Goal: Obtain resource: Download file/media

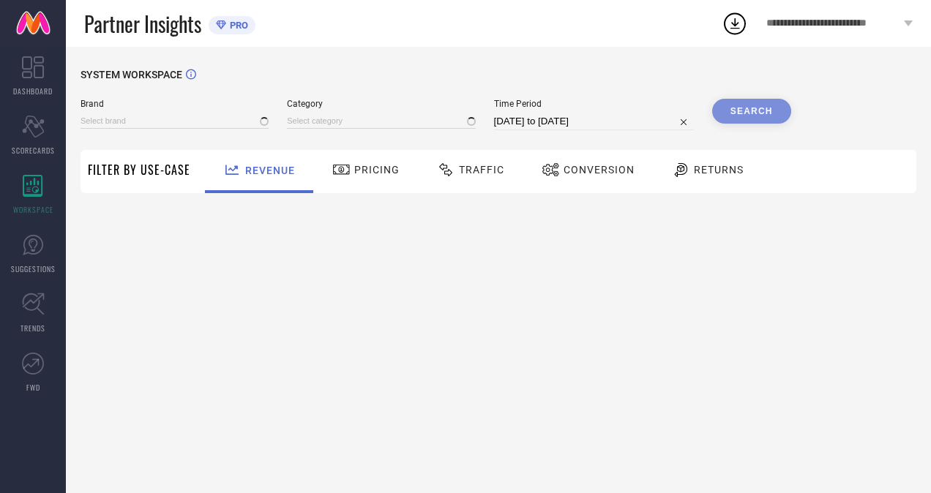
type input "H&M"
type input "All"
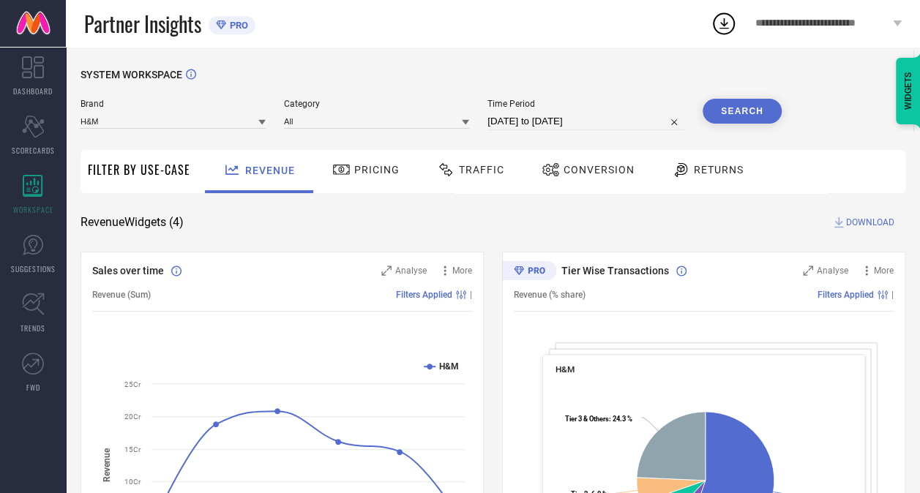
select select "6"
select select "2025"
select select "7"
select select "2025"
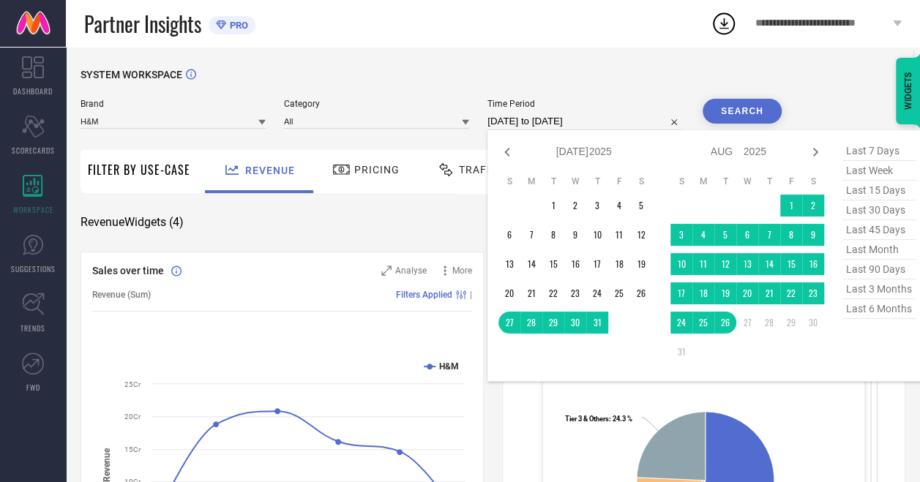
click at [603, 113] on input "27-07-2025 to 26-08-2025" at bounding box center [585, 122] width 197 height 18
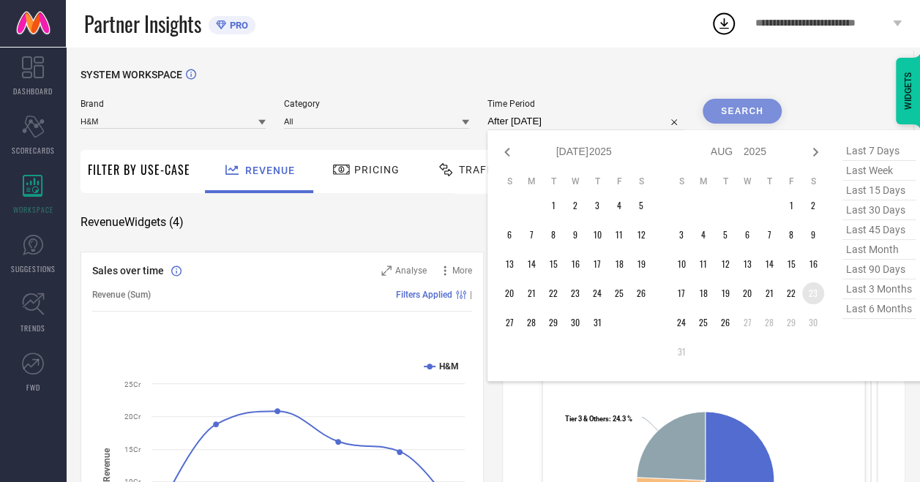
click at [819, 298] on td "23" at bounding box center [813, 293] width 22 height 22
type input "23-08-2025 to 23-08-2025"
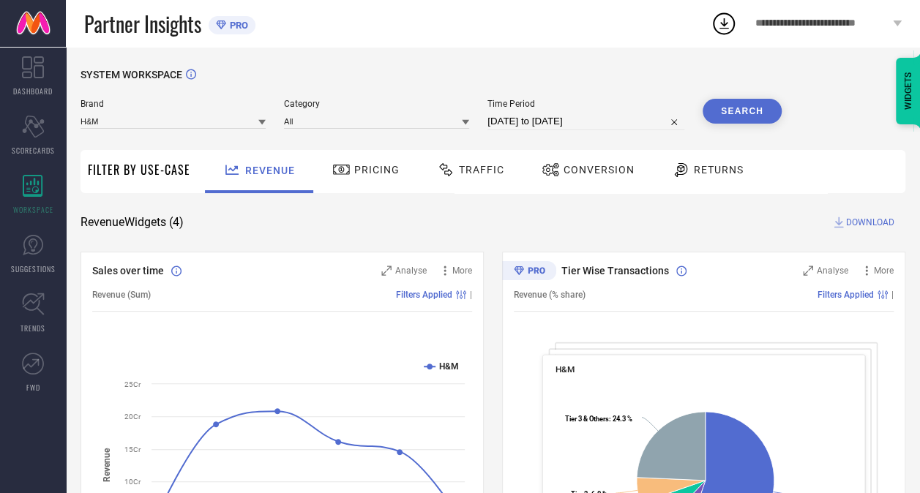
click at [751, 121] on button "Search" at bounding box center [741, 111] width 79 height 25
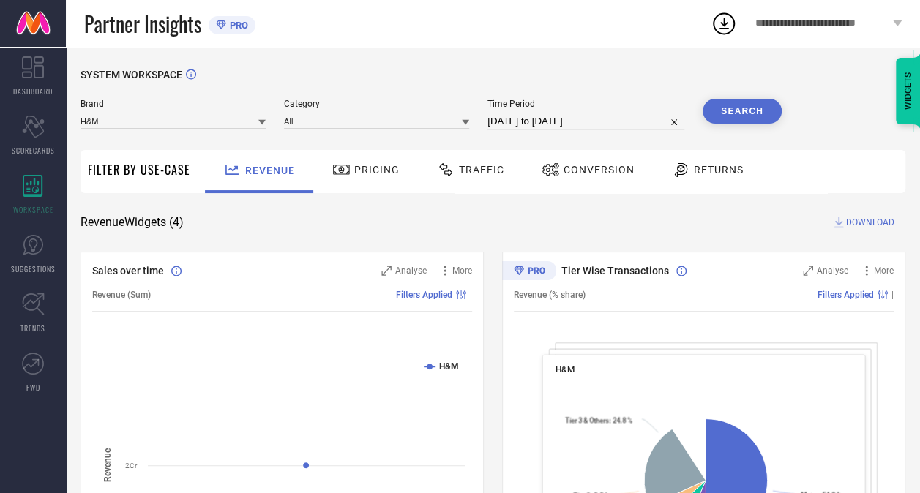
click at [482, 167] on span "Traffic" at bounding box center [481, 170] width 45 height 12
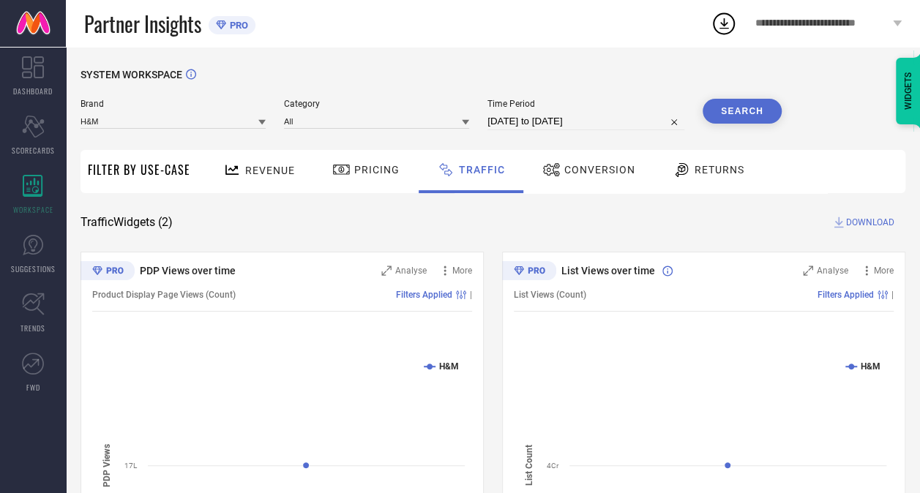
select select "7"
select select "2025"
select select "8"
select select "2025"
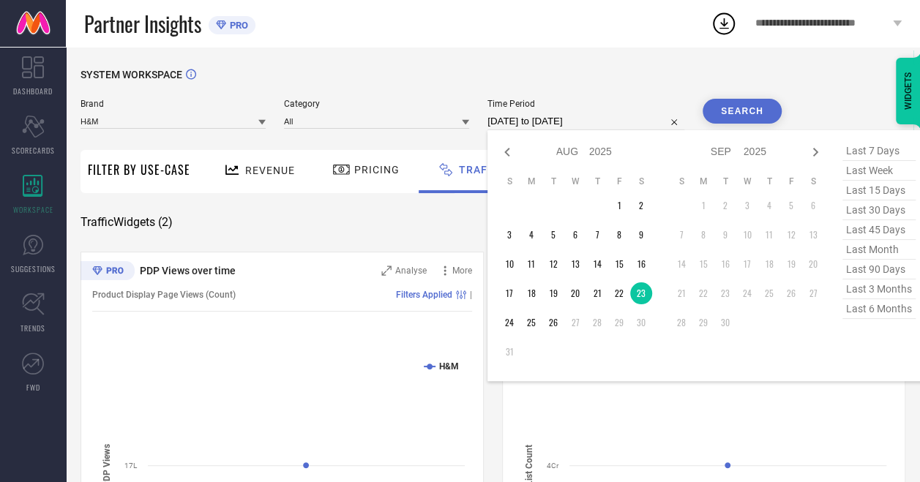
click at [563, 119] on input "23-08-2025 to 23-08-2025" at bounding box center [585, 122] width 197 height 18
click at [511, 327] on td "24" at bounding box center [509, 323] width 22 height 22
type input "24-08-2025 to 24-08-2025"
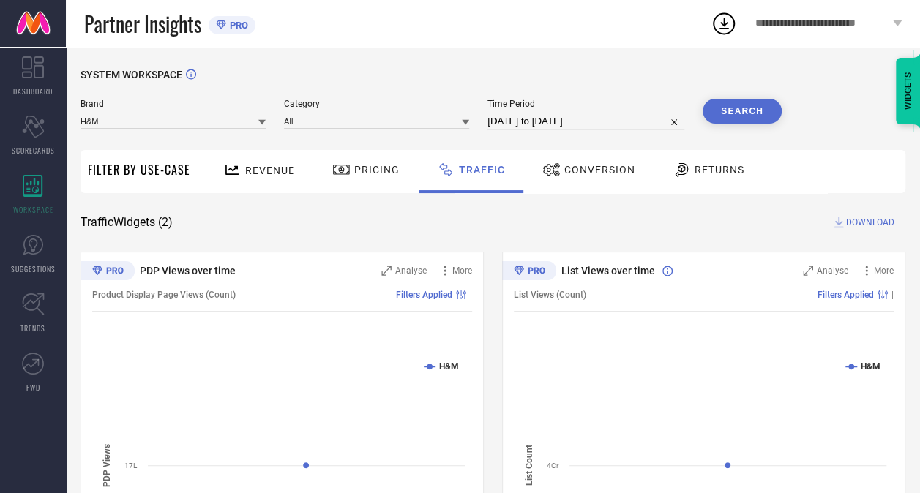
click at [732, 111] on button "Search" at bounding box center [741, 111] width 79 height 25
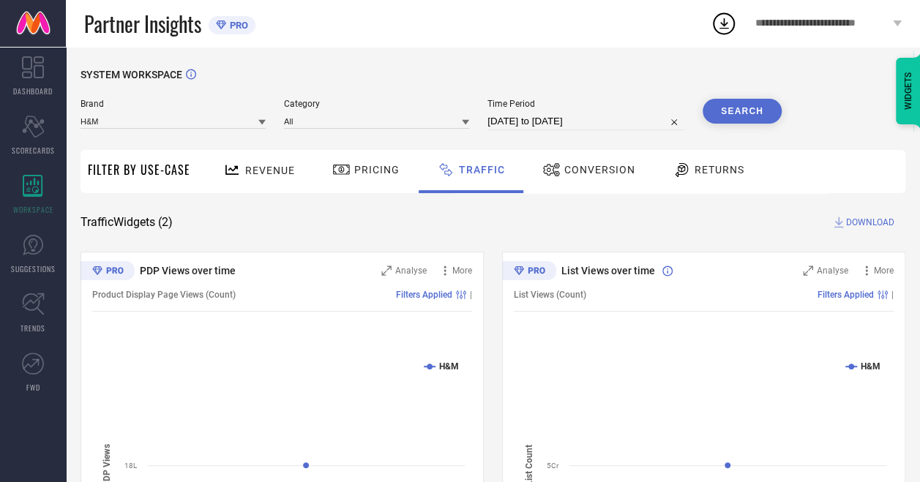
select select "7"
select select "2025"
select select "8"
select select "2025"
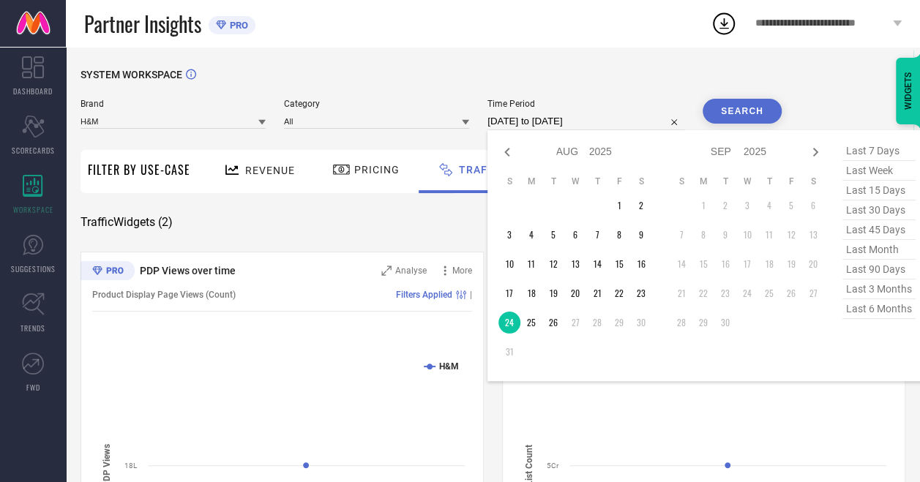
click at [529, 113] on input "24-08-2025 to 24-08-2025" at bounding box center [585, 122] width 197 height 18
click at [534, 318] on td "25" at bounding box center [531, 323] width 22 height 22
type input "25-08-2025 to 25-08-2025"
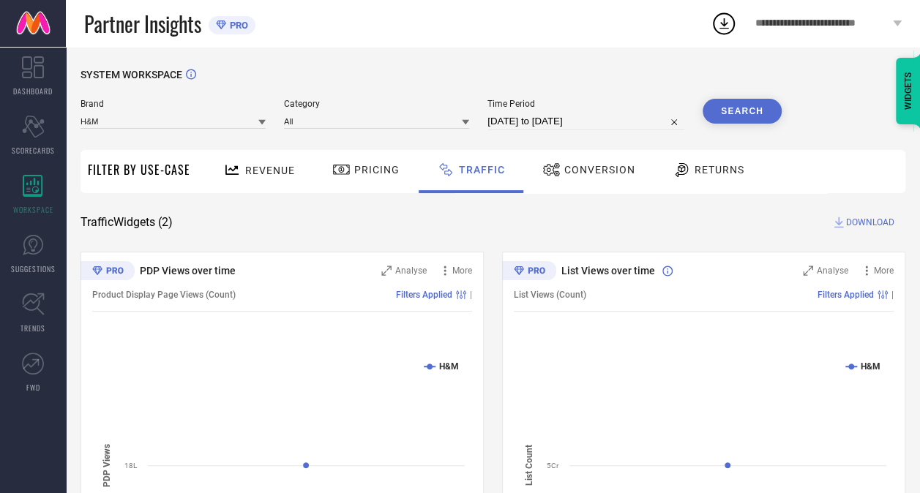
click at [751, 98] on div "SYSTEM WORKSPACE" at bounding box center [492, 84] width 824 height 30
click at [751, 108] on button "Search" at bounding box center [741, 111] width 79 height 25
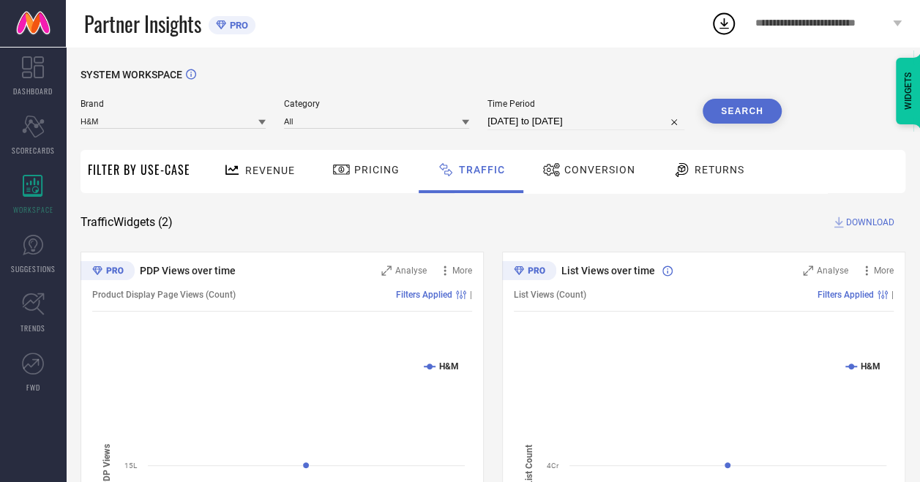
select select "7"
select select "2025"
select select "8"
select select "2025"
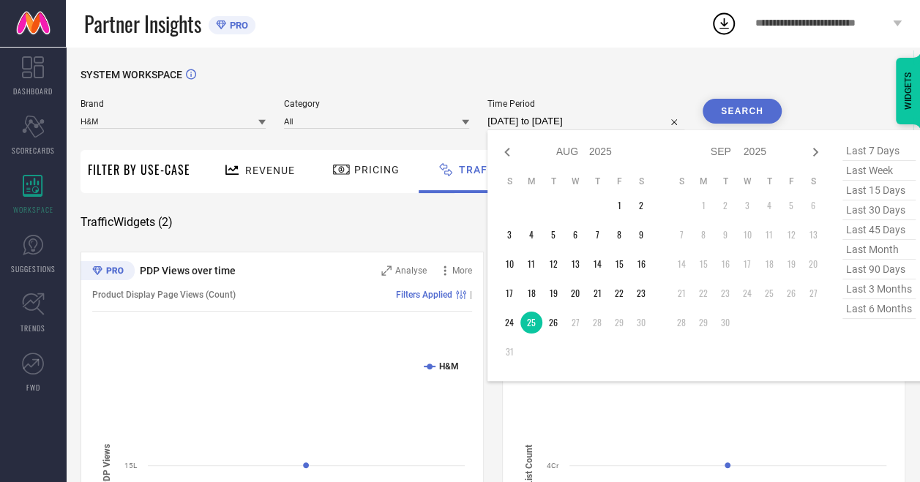
click at [543, 127] on input "25-08-2025 to 25-08-2025" at bounding box center [585, 122] width 197 height 18
click at [556, 320] on td "26" at bounding box center [553, 323] width 22 height 22
type input "26-08-2025 to 26-08-2025"
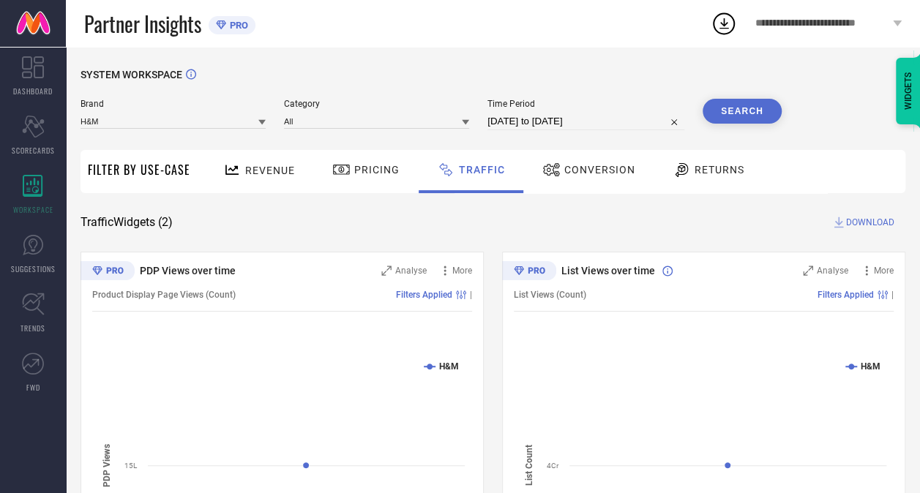
click at [743, 115] on button "Search" at bounding box center [741, 111] width 79 height 25
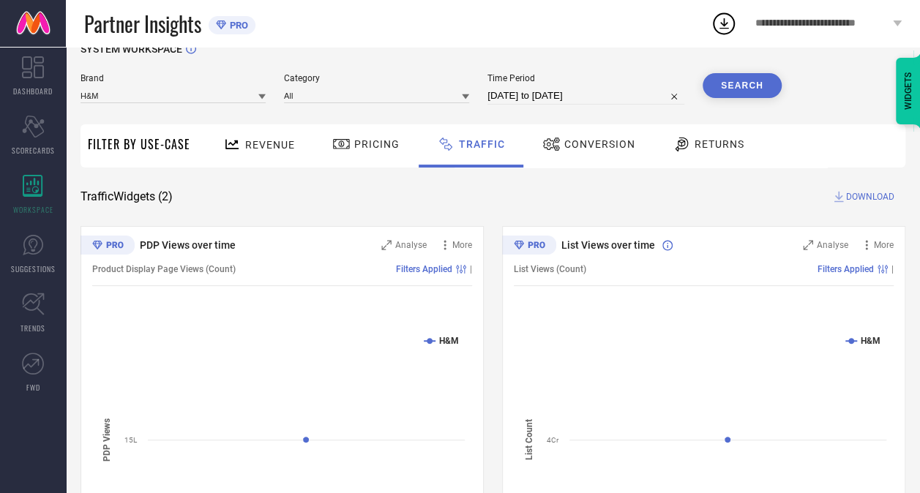
scroll to position [18, 0]
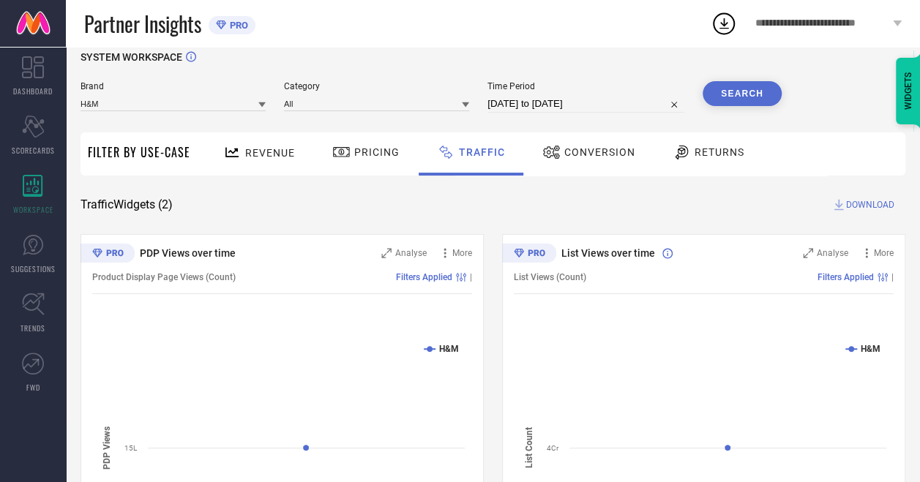
select select "7"
select select "2025"
select select "8"
select select "2025"
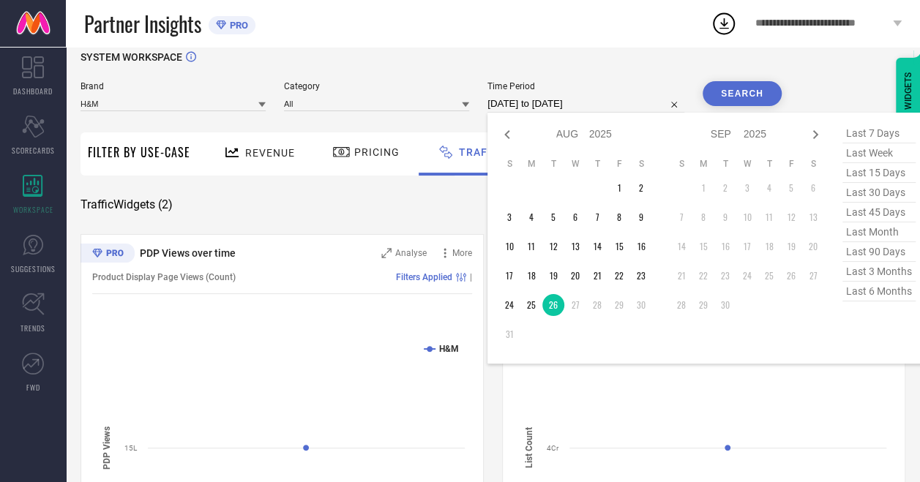
click at [586, 110] on input "26-08-2025 to 26-08-2025" at bounding box center [585, 104] width 197 height 18
click at [511, 277] on td "17" at bounding box center [509, 276] width 22 height 22
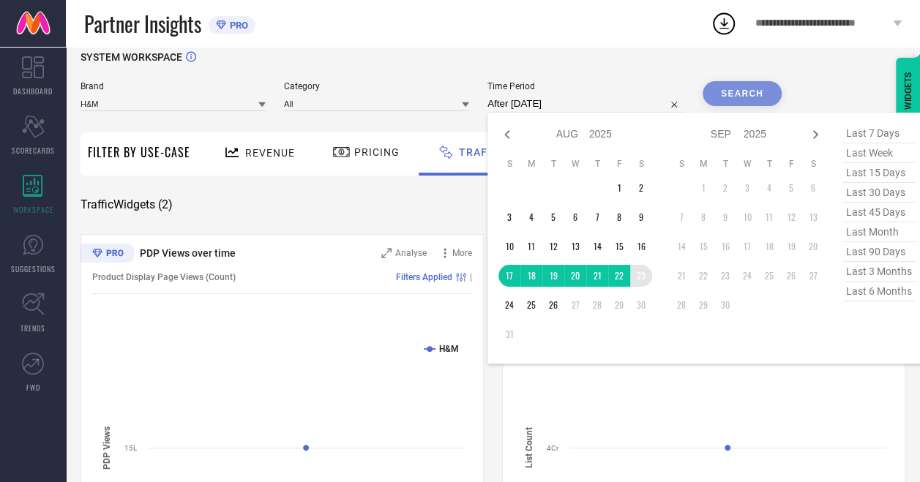
type input "17-08-2025 to 23-08-2025"
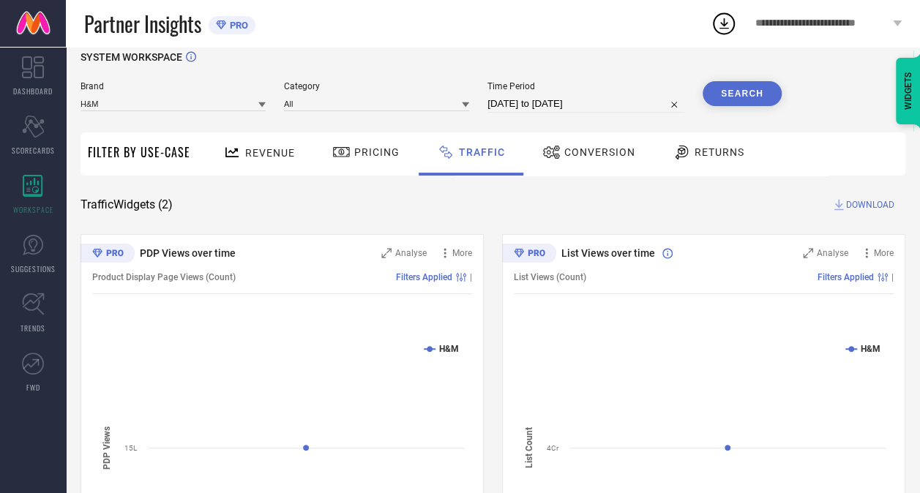
click at [746, 102] on button "Search" at bounding box center [741, 93] width 79 height 25
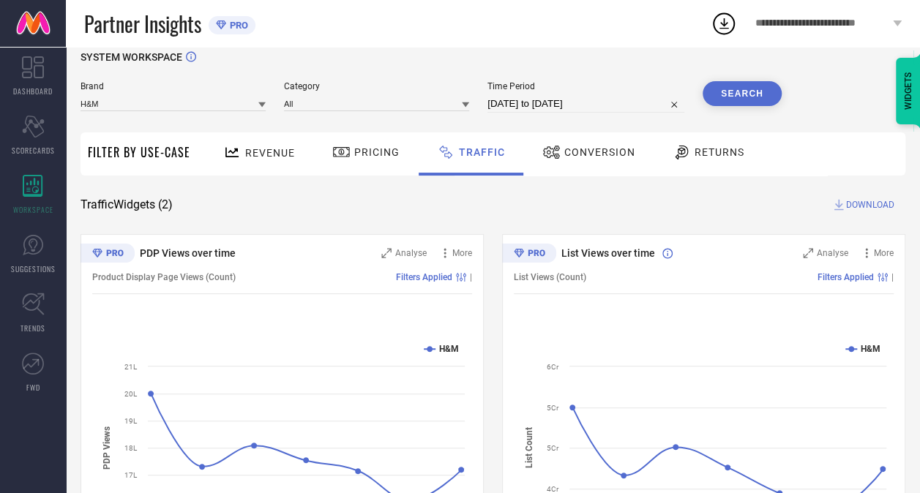
scroll to position [16, 0]
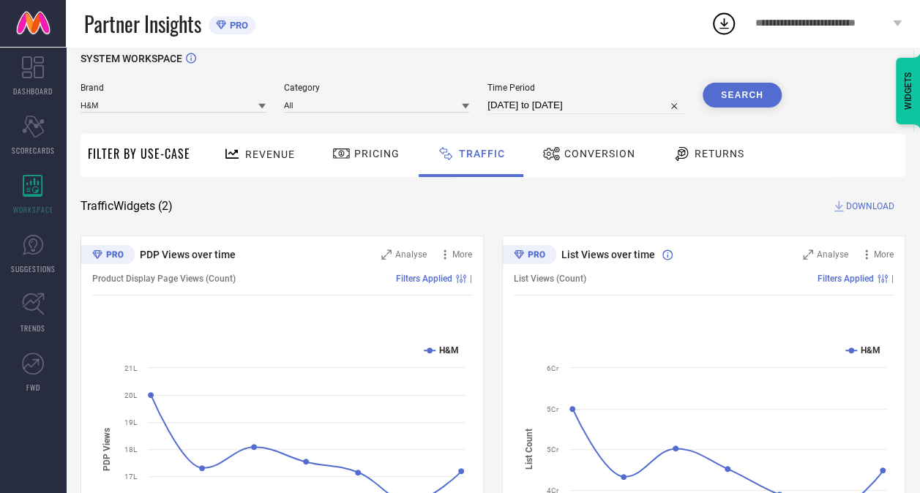
click at [856, 203] on span "DOWNLOAD" at bounding box center [870, 206] width 48 height 15
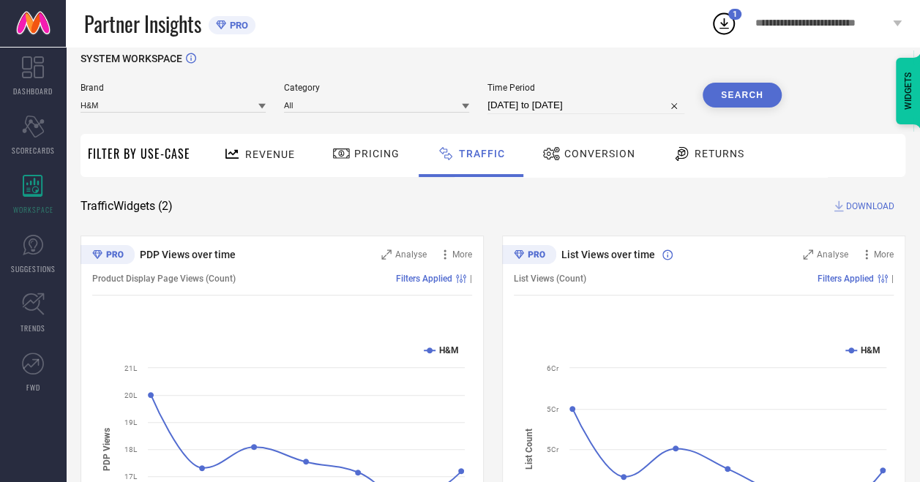
select select "7"
select select "2025"
select select "8"
select select "2025"
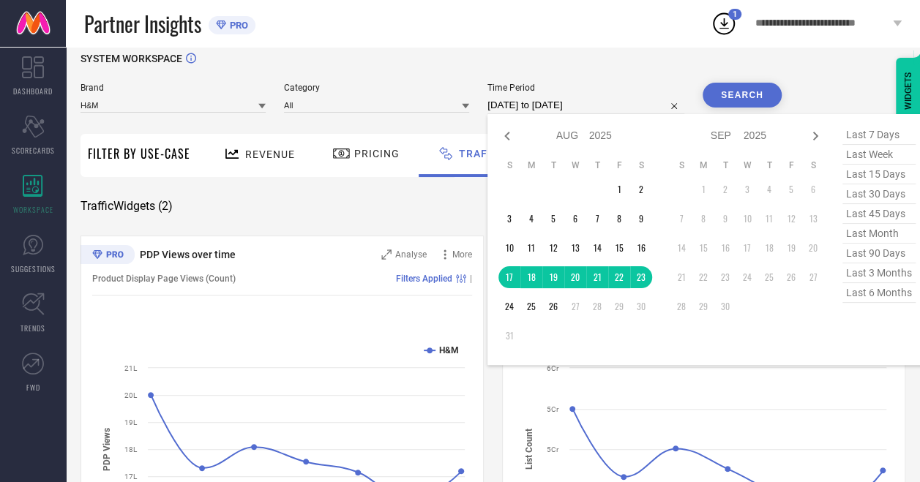
click at [609, 108] on input "17-08-2025 to 23-08-2025" at bounding box center [585, 106] width 197 height 18
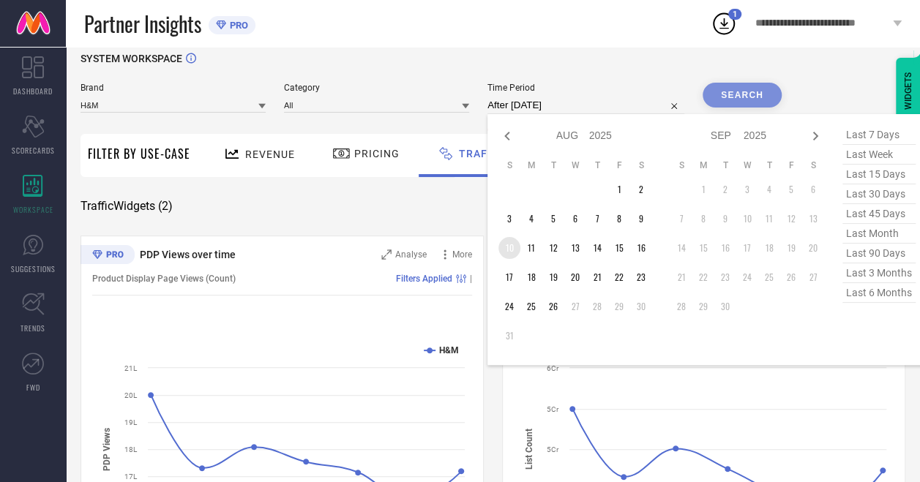
click at [506, 249] on td "10" at bounding box center [509, 248] width 22 height 22
type input "10-08-2025 to 16-08-2025"
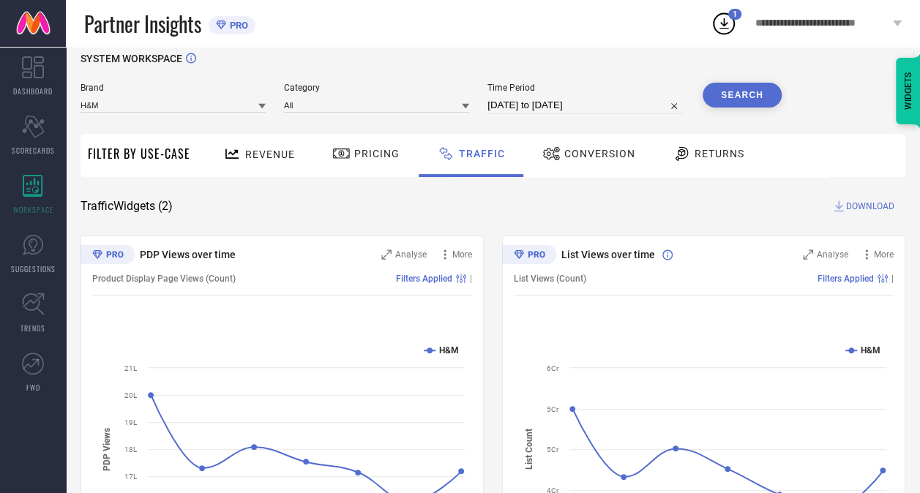
click at [735, 97] on button "Search" at bounding box center [741, 95] width 79 height 25
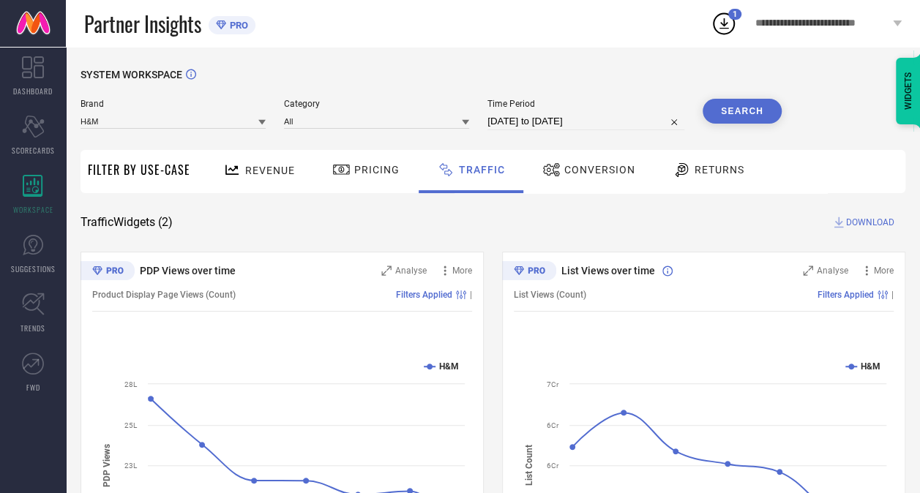
click at [866, 222] on span "DOWNLOAD" at bounding box center [870, 222] width 48 height 15
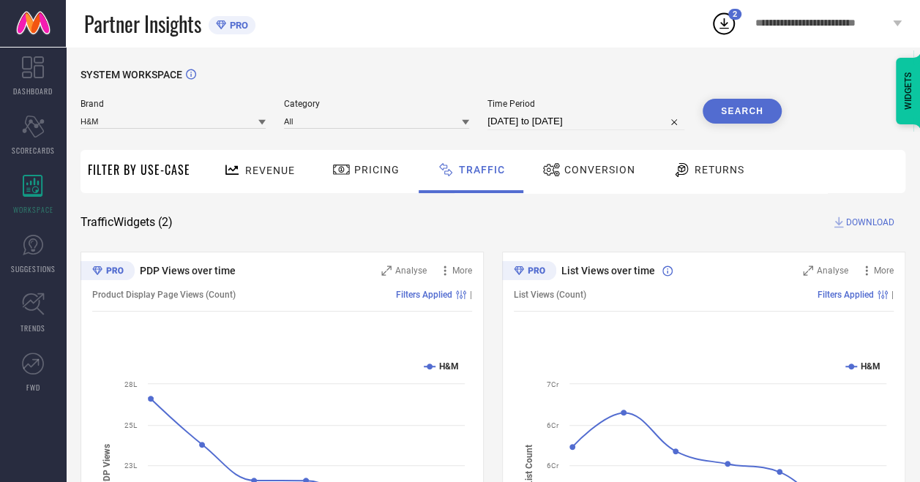
select select "7"
select select "2025"
select select "8"
select select "2025"
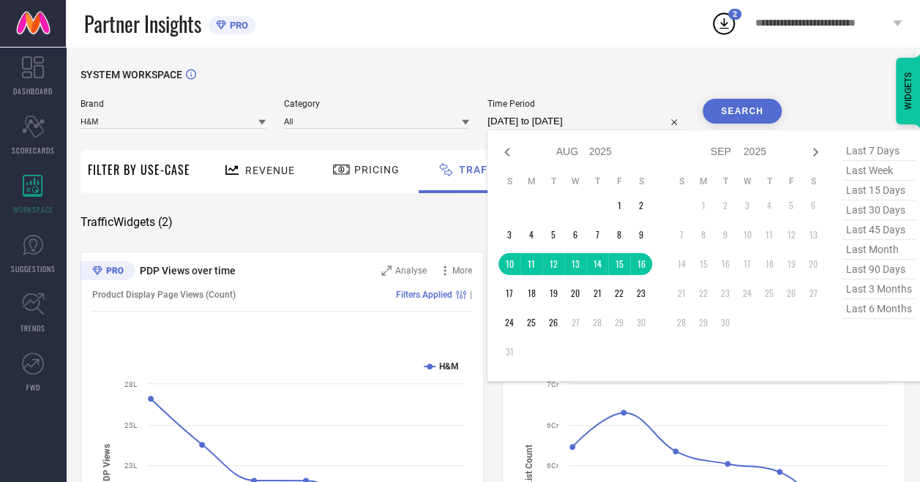
click at [629, 128] on input "10-08-2025 to 16-08-2025" at bounding box center [585, 122] width 197 height 18
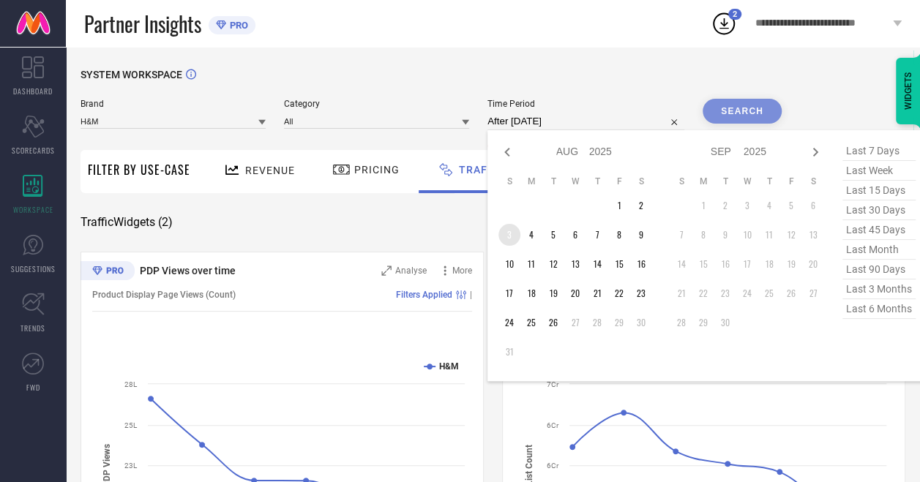
click at [513, 243] on td "3" at bounding box center [509, 235] width 22 height 22
type input "03-08-2025 to 09-08-2025"
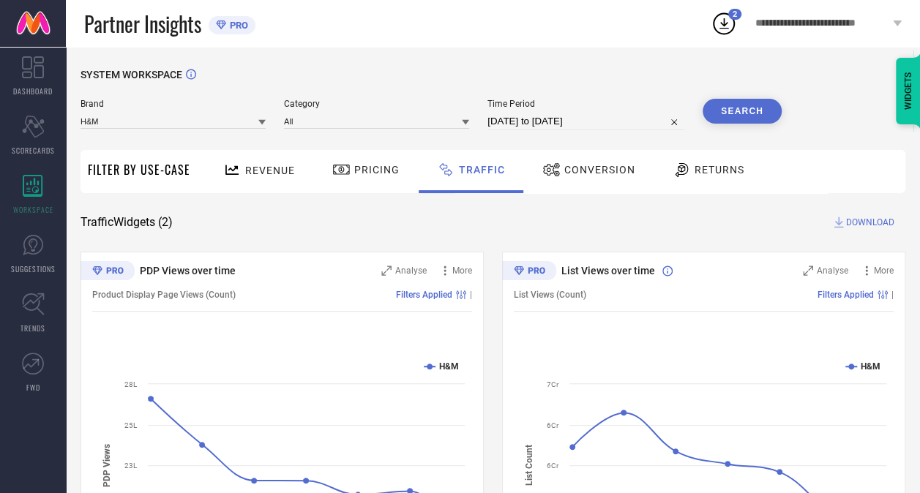
click at [733, 111] on button "Search" at bounding box center [741, 111] width 79 height 25
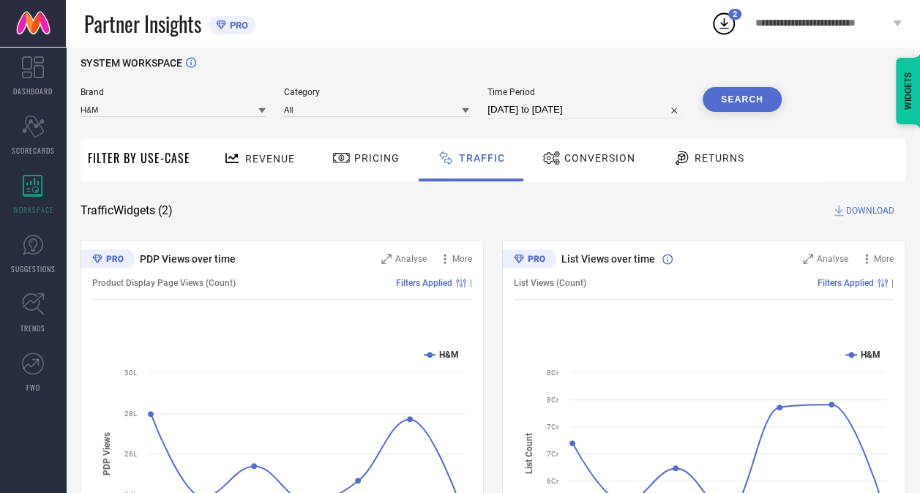
scroll to position [10, 0]
click at [859, 209] on span "DOWNLOAD" at bounding box center [870, 212] width 48 height 15
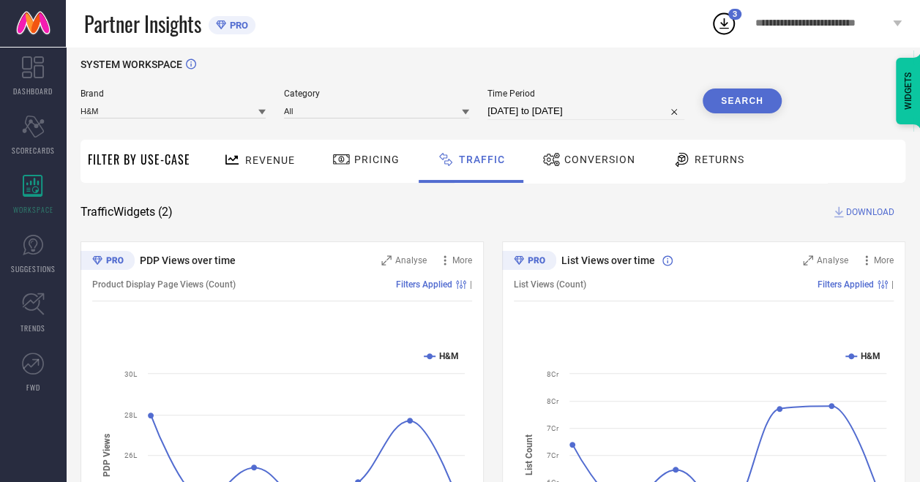
select select "7"
select select "2025"
select select "8"
select select "2025"
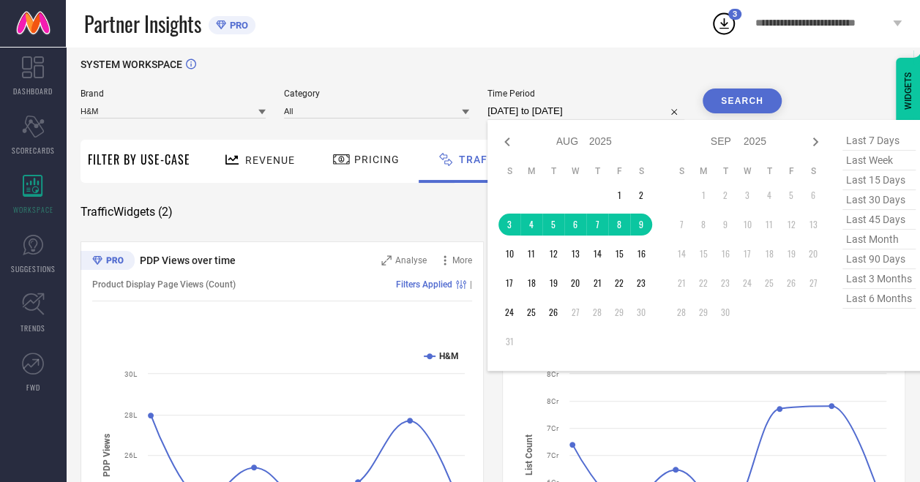
click at [604, 110] on input "03-08-2025 to 09-08-2025" at bounding box center [585, 111] width 197 height 18
click at [508, 146] on icon at bounding box center [507, 142] width 18 height 18
select select "6"
select select "2025"
select select "7"
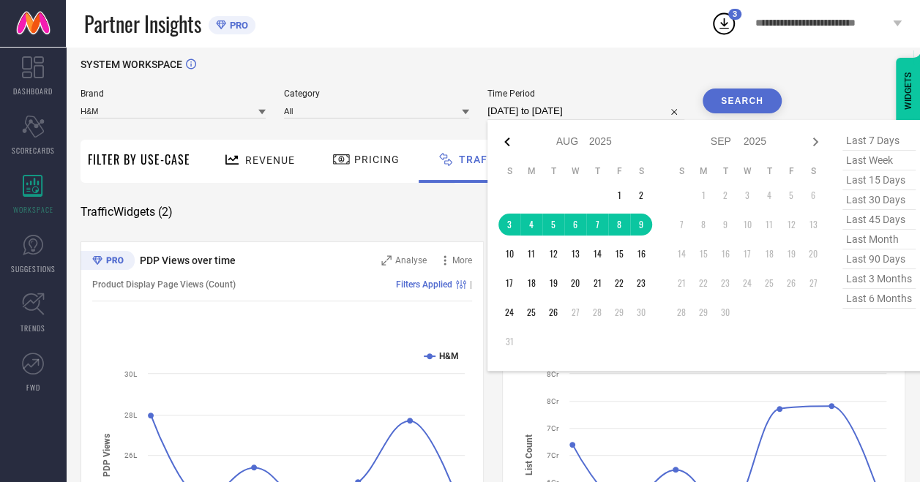
select select "2025"
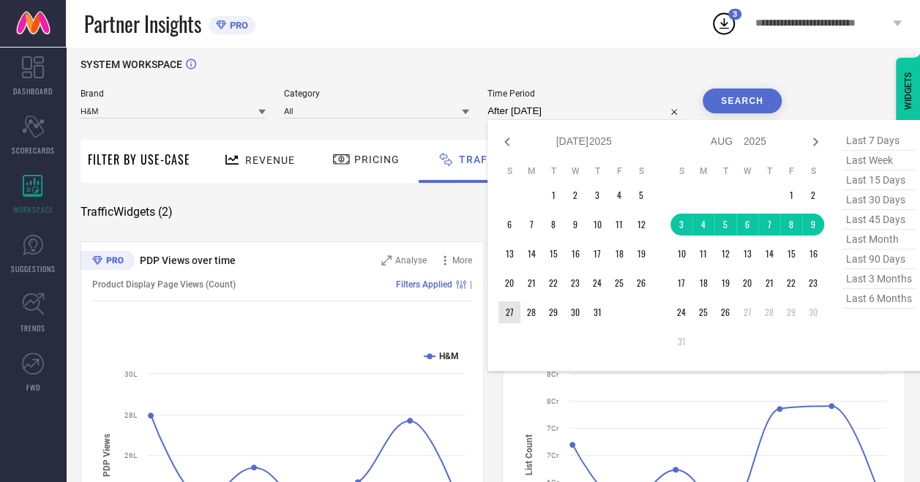
click at [509, 322] on td "27" at bounding box center [509, 312] width 22 height 22
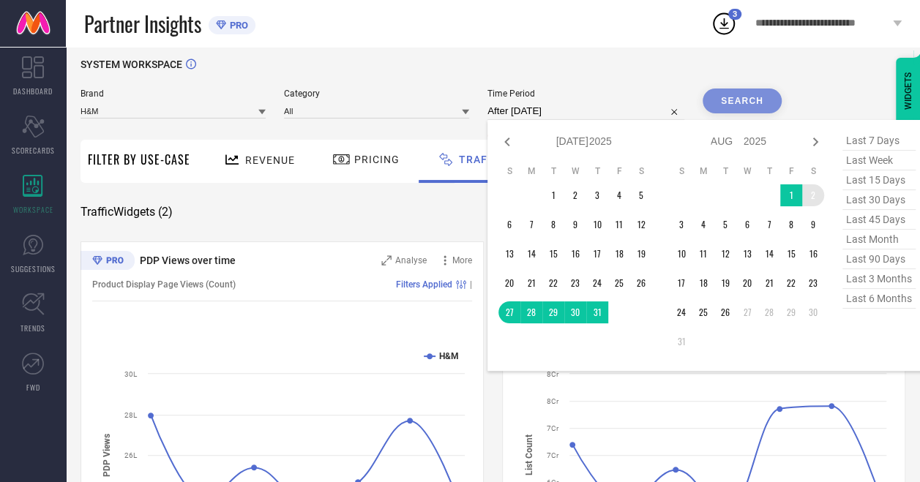
type input "27-07-2025 to 02-08-2025"
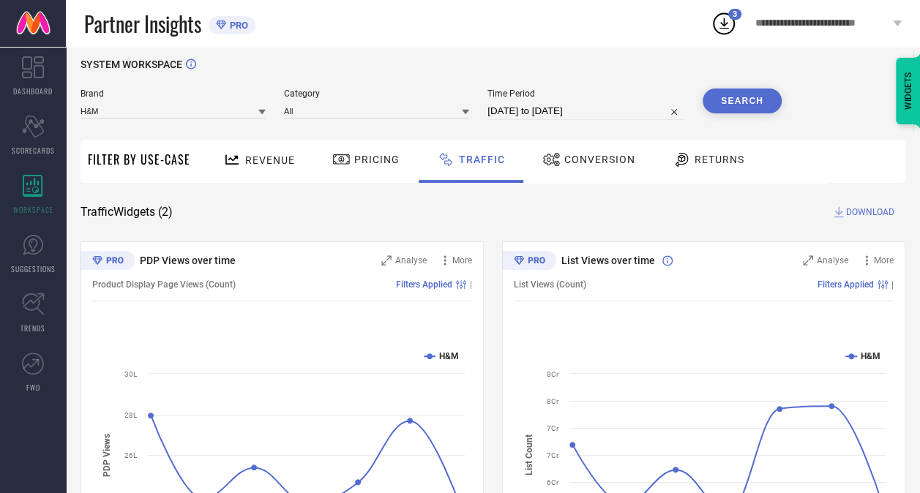
click at [745, 99] on button "Search" at bounding box center [741, 101] width 79 height 25
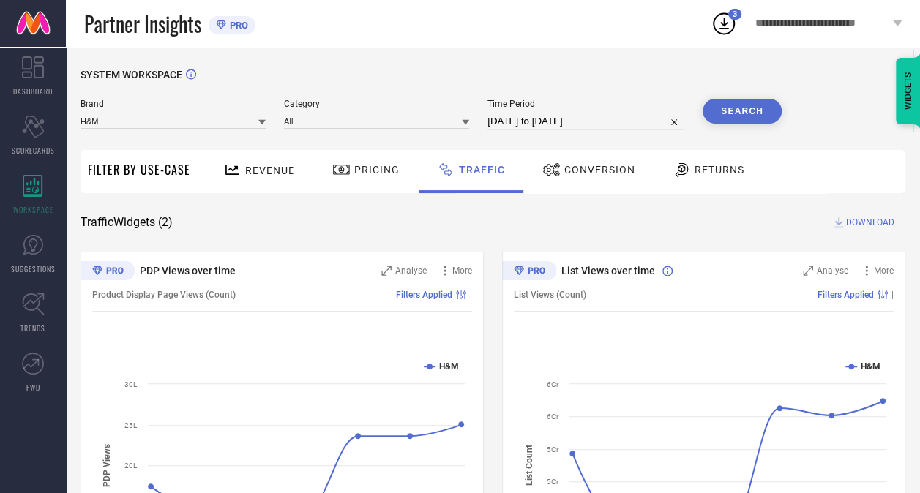
click at [851, 226] on span "DOWNLOAD" at bounding box center [870, 222] width 48 height 15
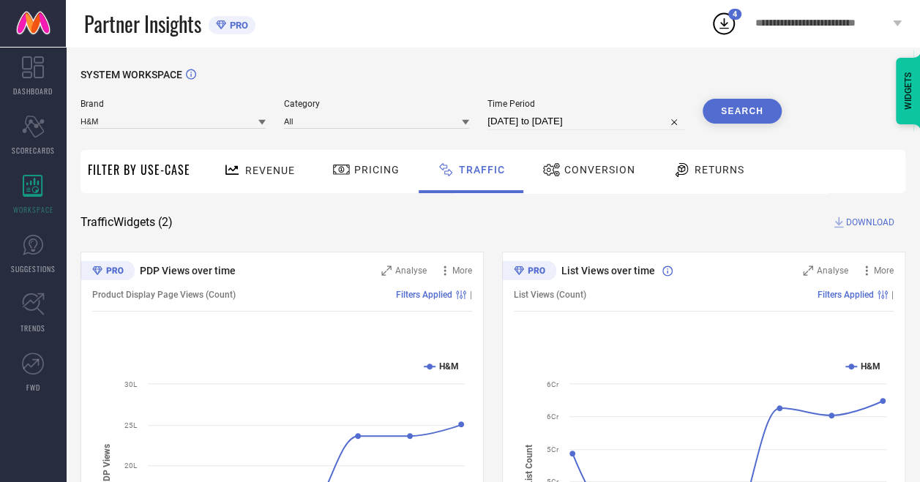
select select "6"
select select "2025"
select select "7"
select select "2025"
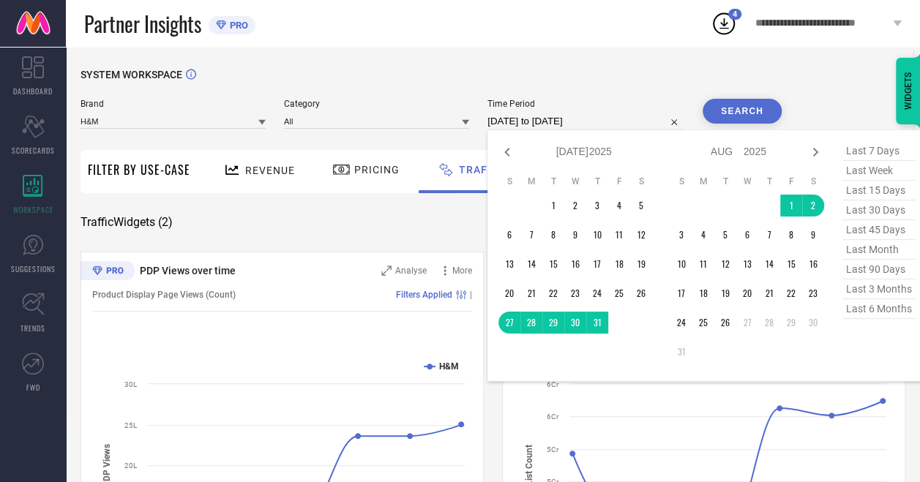
click at [622, 128] on input "27-07-2025 to 02-08-2025" at bounding box center [585, 122] width 197 height 18
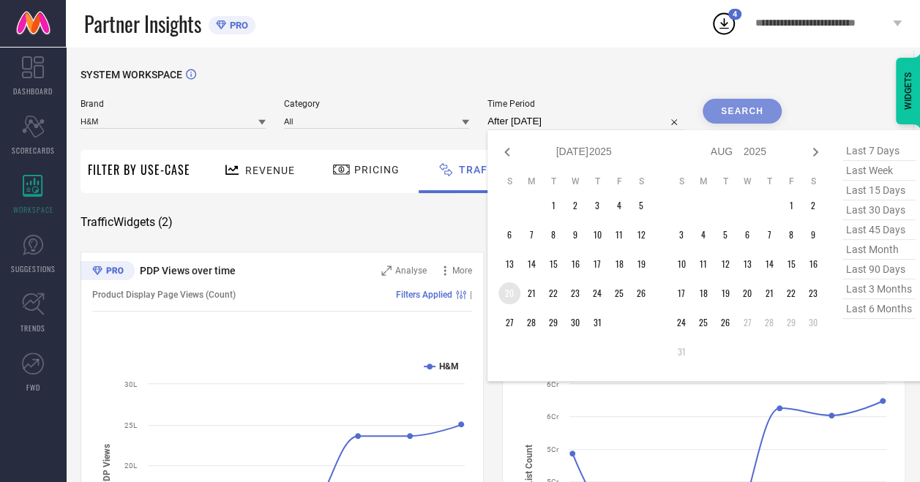
click at [507, 298] on td "20" at bounding box center [509, 293] width 22 height 22
type input "20-07-2025 to 26-07-2025"
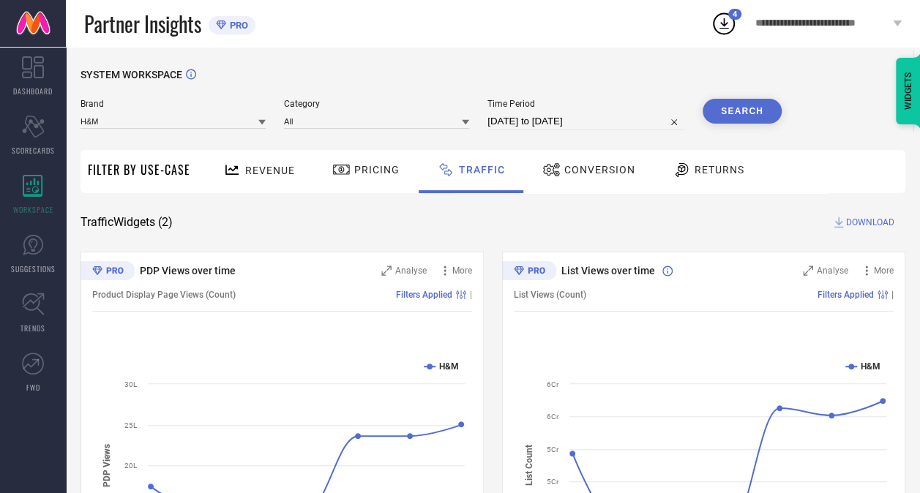
click at [746, 106] on button "Search" at bounding box center [741, 111] width 79 height 25
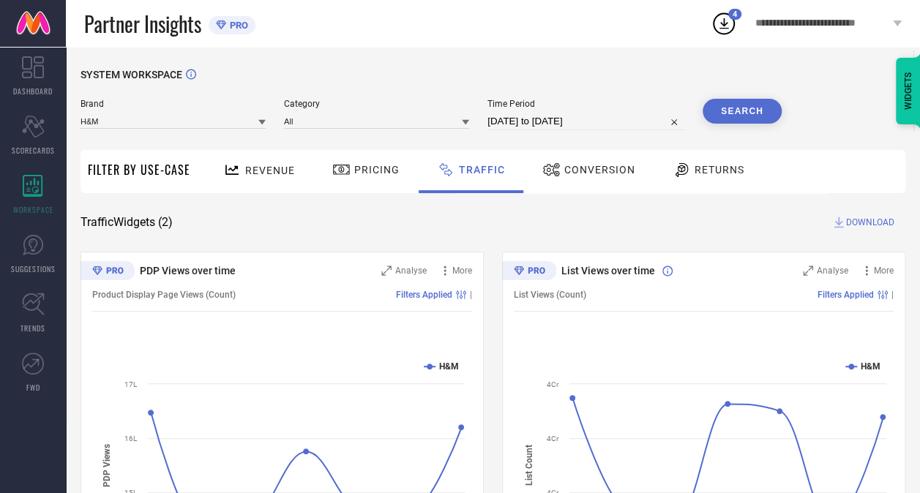
click at [856, 228] on span "DOWNLOAD" at bounding box center [870, 222] width 48 height 15
select select "6"
select select "2025"
select select "7"
select select "2025"
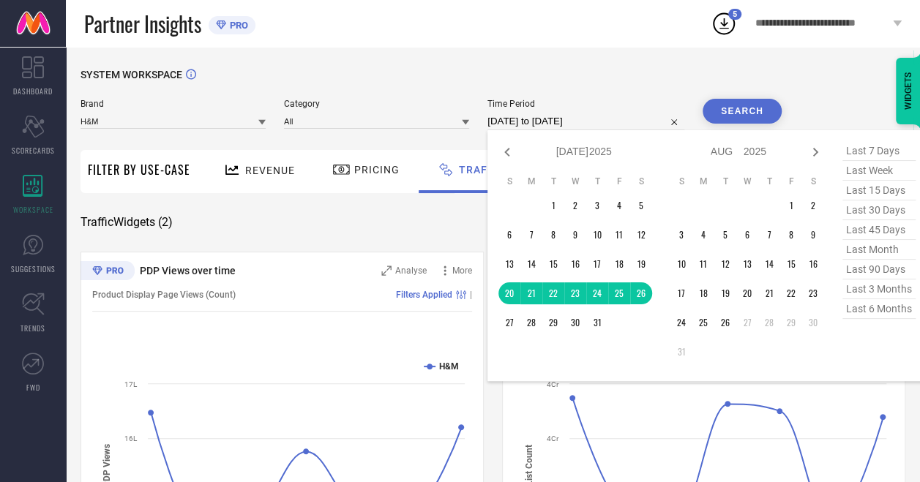
click at [620, 119] on input "20-07-2025 to 26-07-2025" at bounding box center [585, 122] width 197 height 18
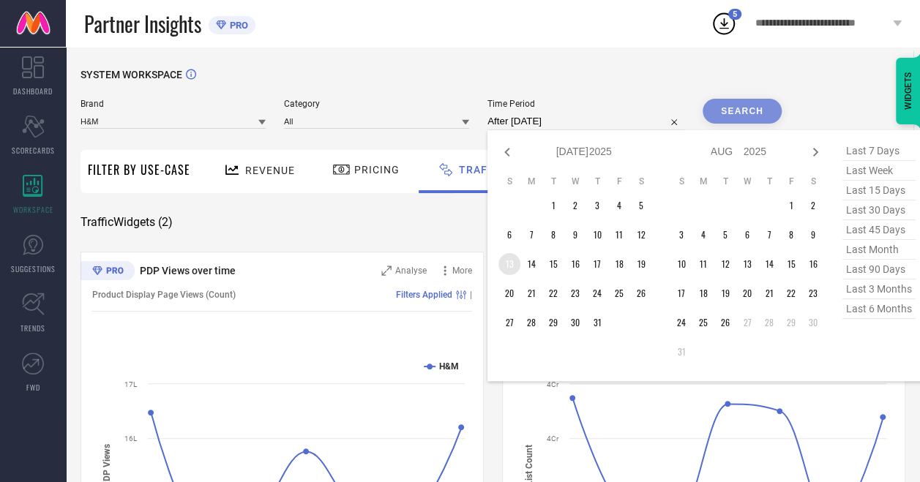
click at [506, 261] on td "13" at bounding box center [509, 264] width 22 height 22
type input "13-07-2025 to 19-07-2025"
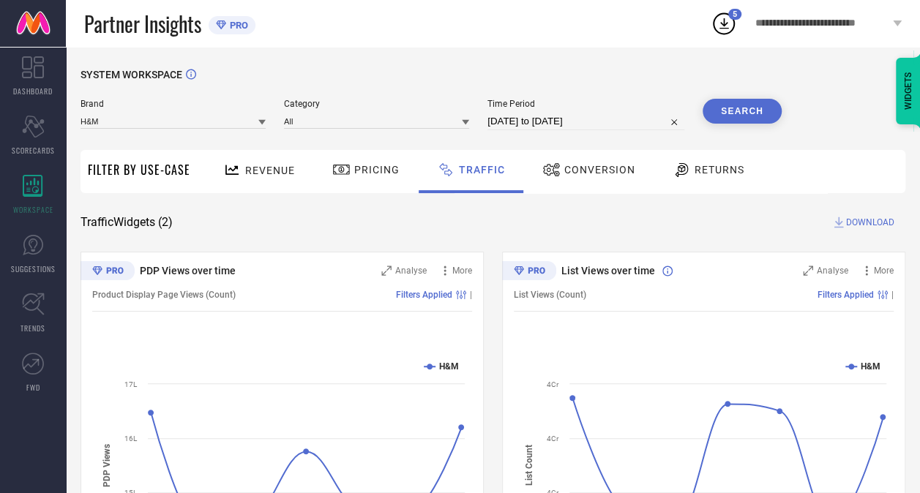
click at [752, 111] on button "Search" at bounding box center [741, 111] width 79 height 25
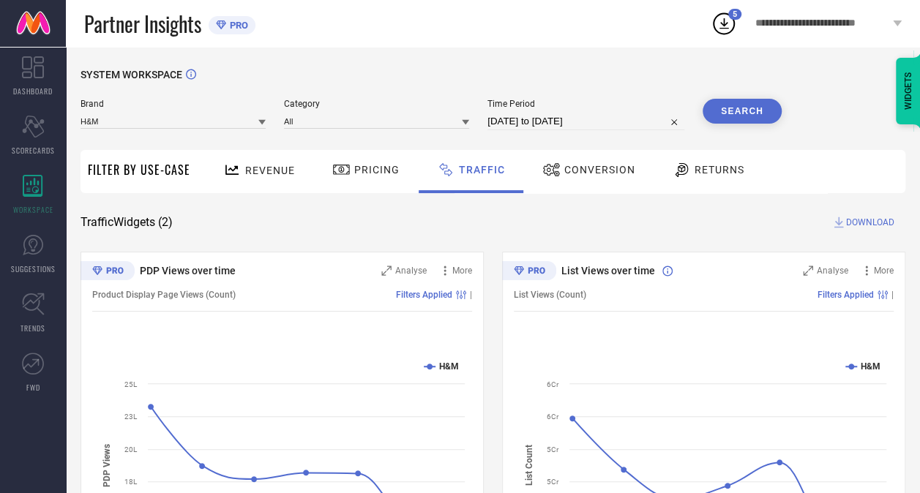
click at [865, 218] on span "DOWNLOAD" at bounding box center [870, 222] width 48 height 15
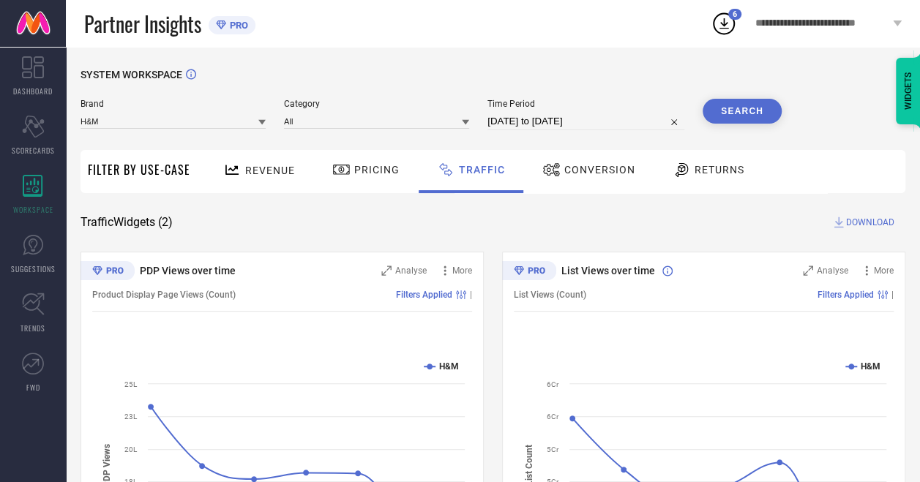
select select "6"
select select "2025"
select select "7"
select select "2025"
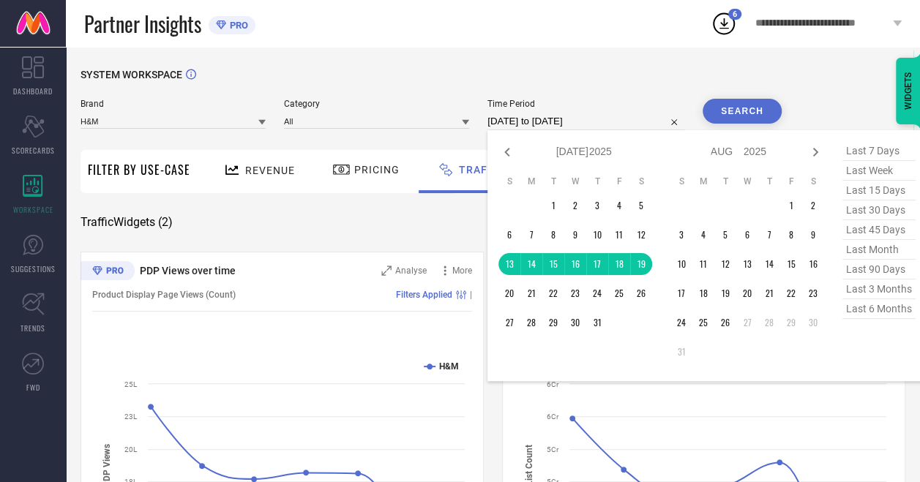
click at [594, 113] on input "13-07-2025 to 19-07-2025" at bounding box center [585, 122] width 197 height 18
click at [515, 236] on td "6" at bounding box center [509, 235] width 22 height 22
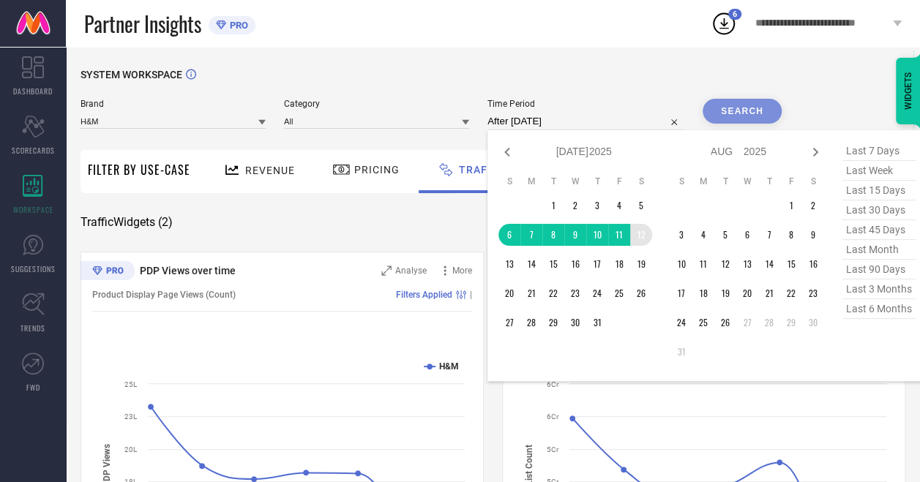
type input "06-07-2025 to 12-07-2025"
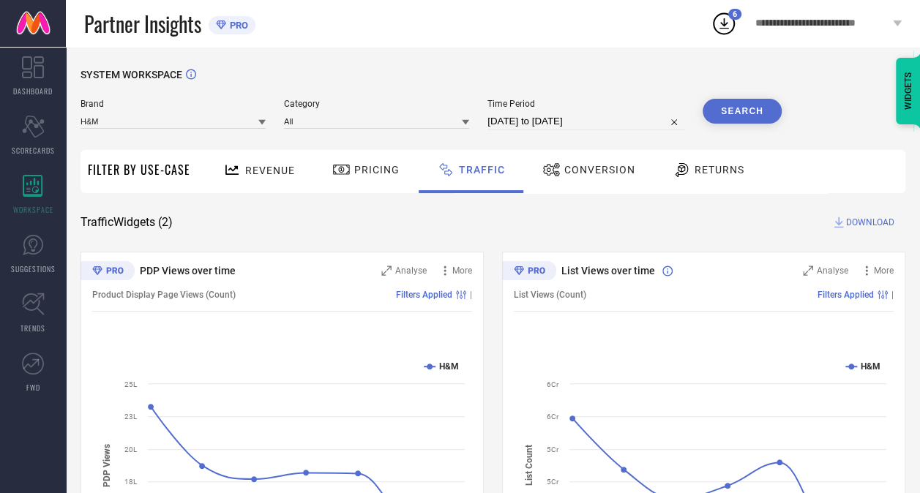
click at [734, 117] on button "Search" at bounding box center [741, 111] width 79 height 25
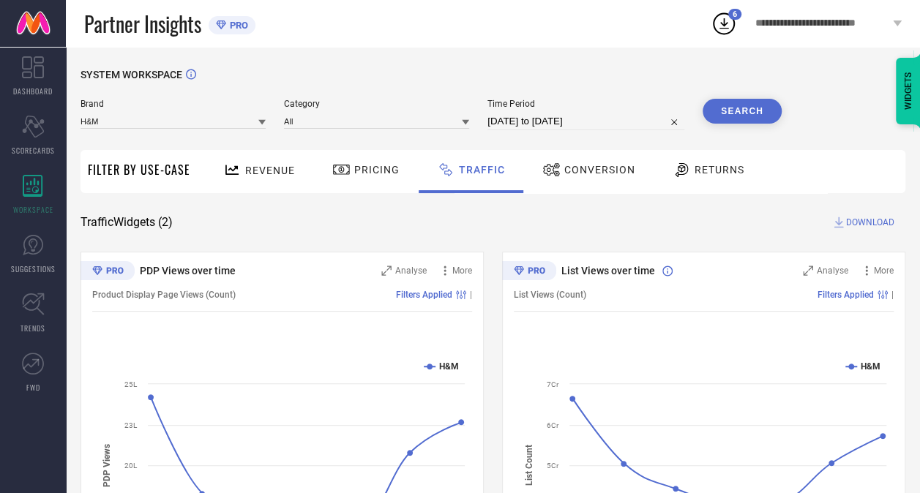
click at [862, 224] on span "DOWNLOAD" at bounding box center [870, 222] width 48 height 15
select select "6"
select select "2025"
select select "7"
select select "2025"
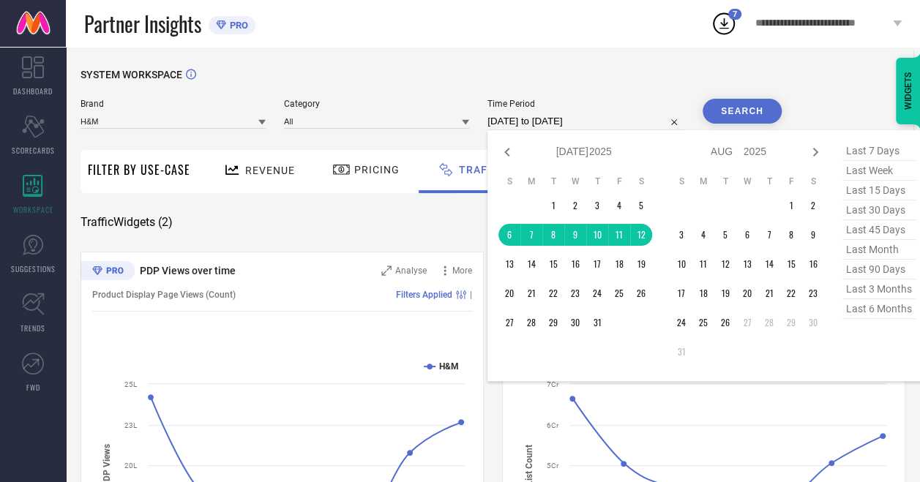
click at [603, 114] on input "06-07-2025 to 12-07-2025" at bounding box center [585, 122] width 197 height 18
click at [507, 152] on icon at bounding box center [506, 152] width 5 height 9
select select "5"
select select "2025"
select select "6"
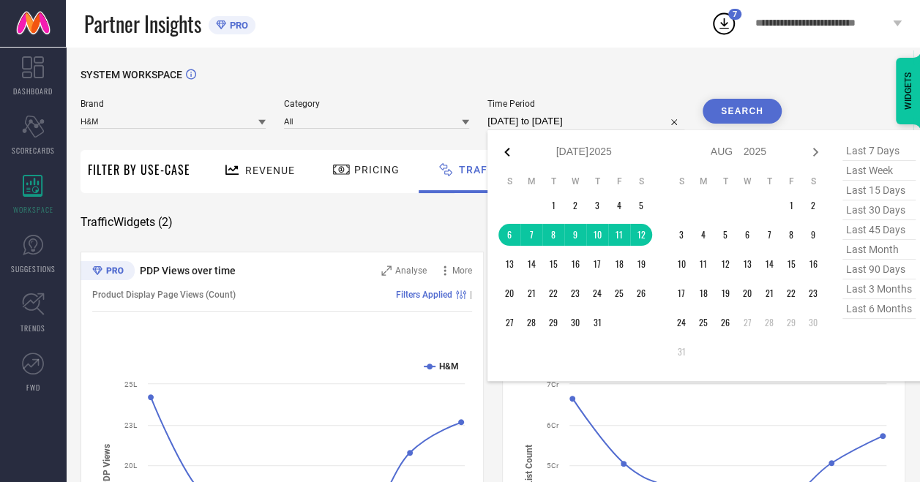
select select "2025"
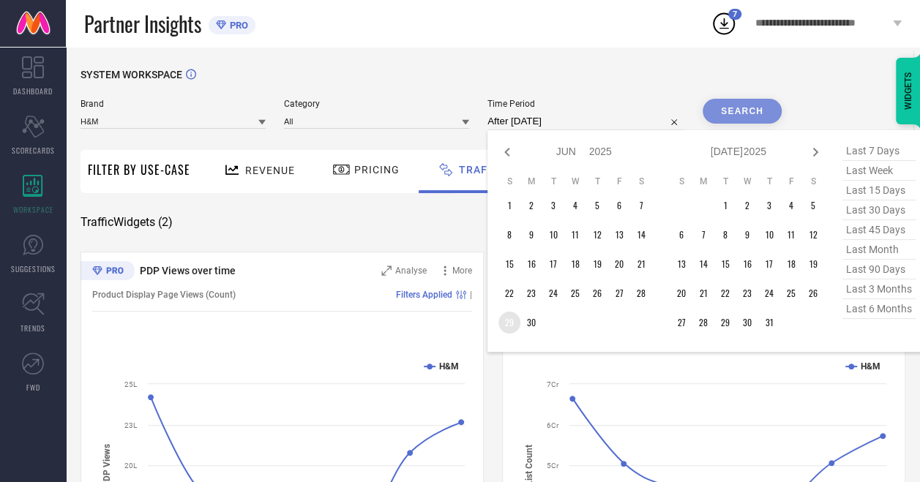
click at [511, 326] on td "29" at bounding box center [509, 323] width 22 height 22
type input "29-06-2025 to 05-07-2025"
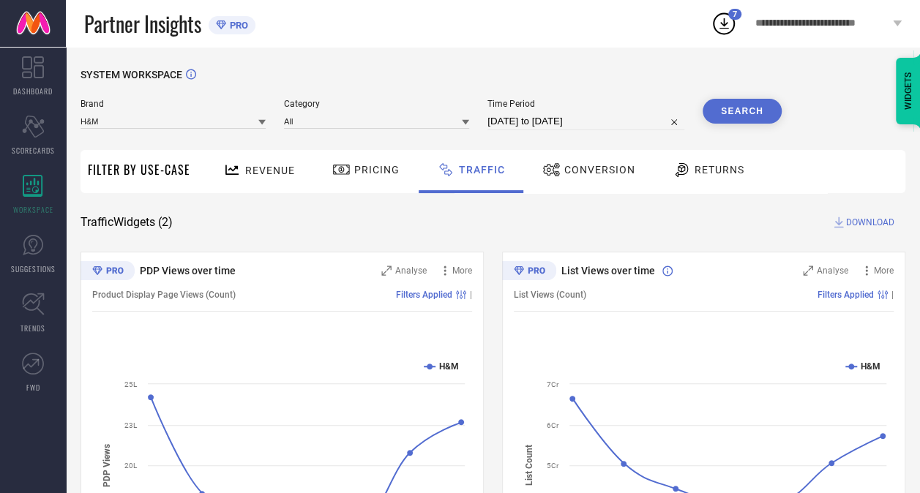
click at [751, 108] on button "Search" at bounding box center [741, 111] width 79 height 25
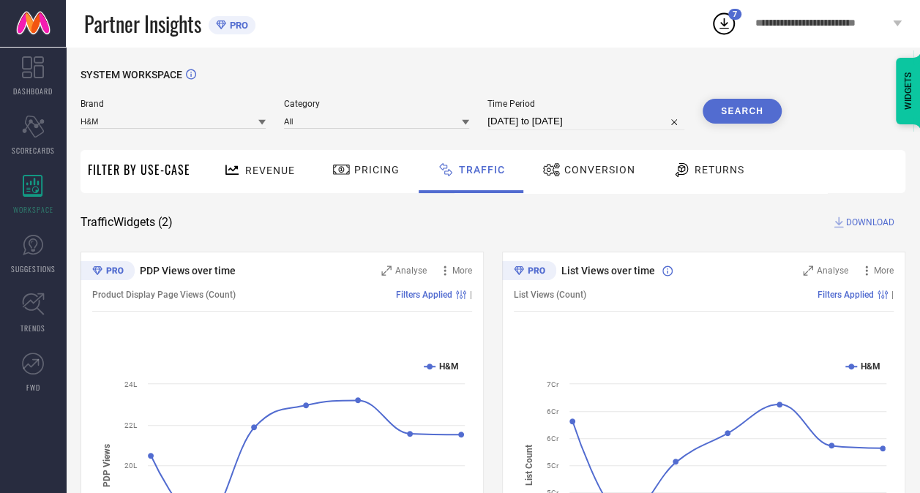
click at [866, 222] on span "DOWNLOAD" at bounding box center [870, 222] width 48 height 15
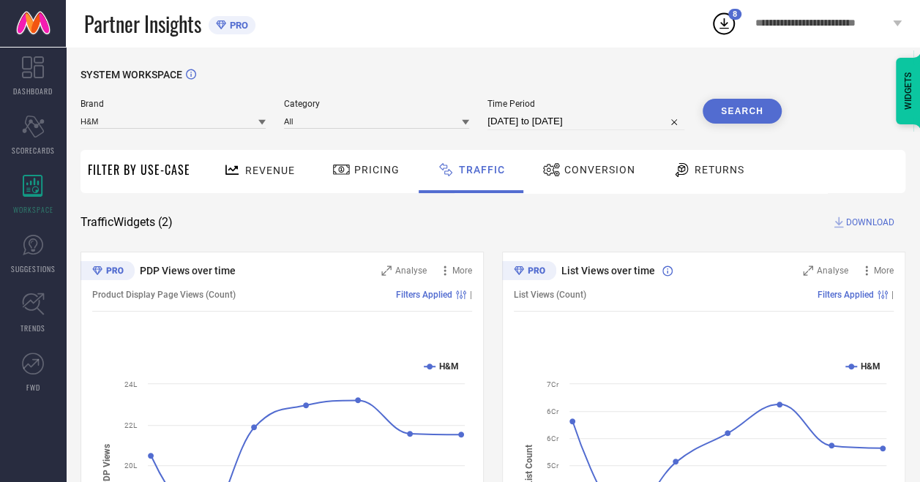
select select "5"
select select "2025"
select select "6"
select select "2025"
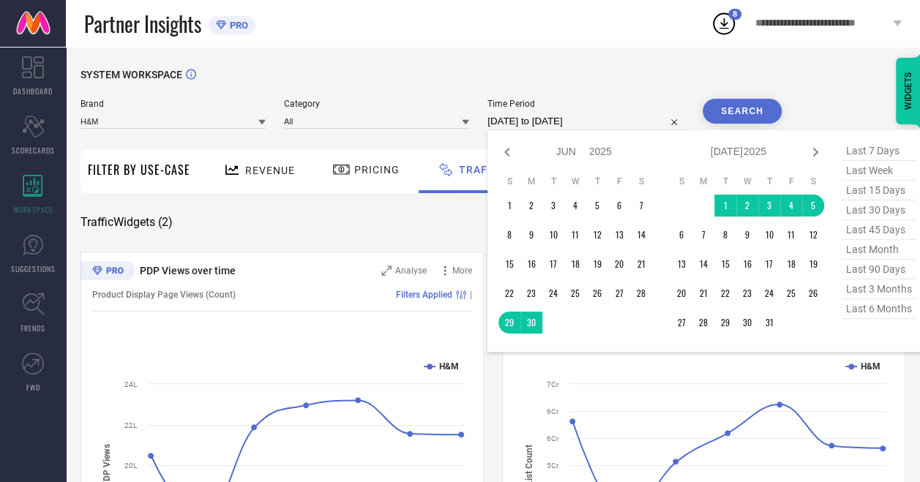
click at [606, 124] on input "29-06-2025 to 05-07-2025" at bounding box center [585, 122] width 197 height 18
click at [515, 298] on td "22" at bounding box center [509, 293] width 22 height 22
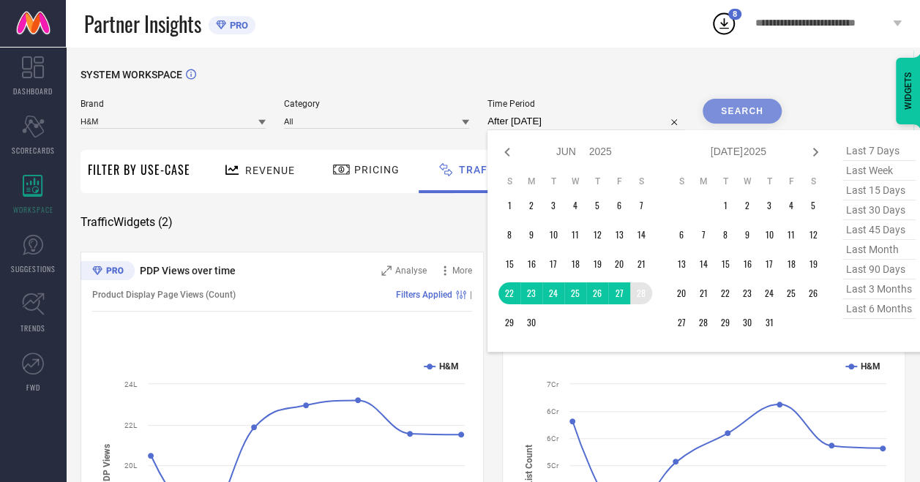
type input "22-06-2025 to 28-06-2025"
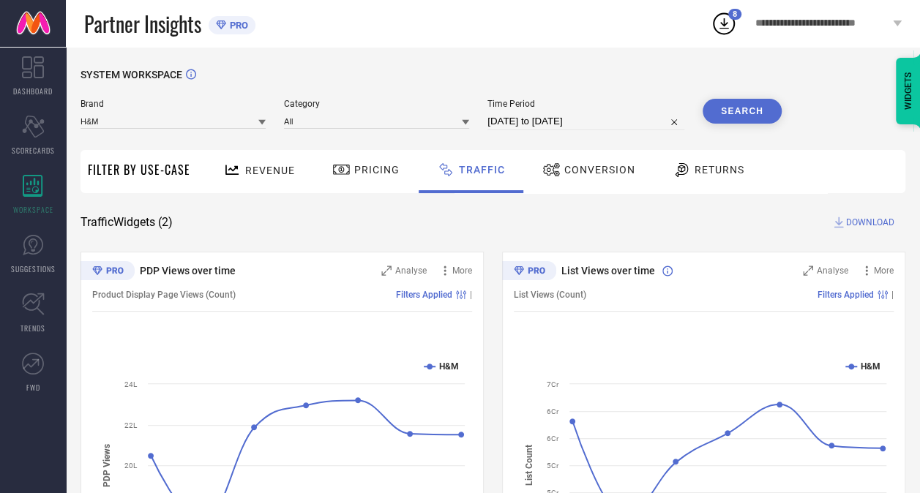
click at [737, 104] on button "Search" at bounding box center [741, 111] width 79 height 25
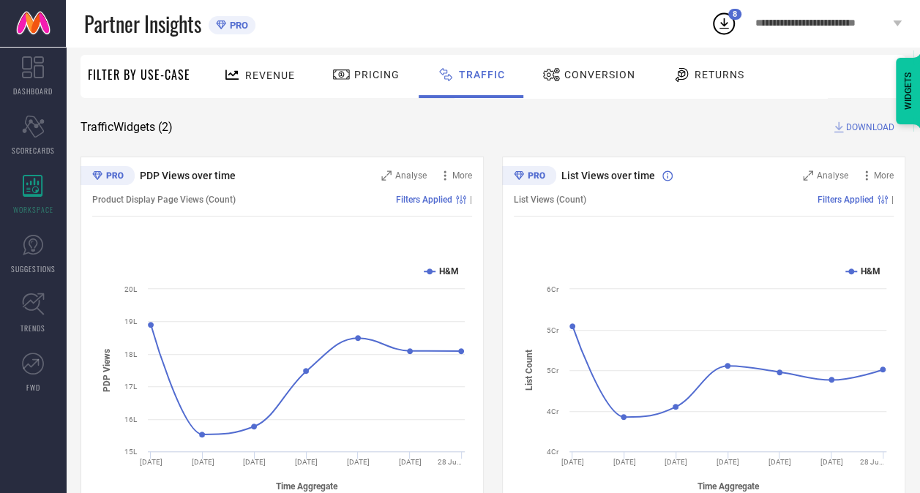
scroll to position [94, 0]
click at [854, 129] on span "DOWNLOAD" at bounding box center [870, 128] width 48 height 15
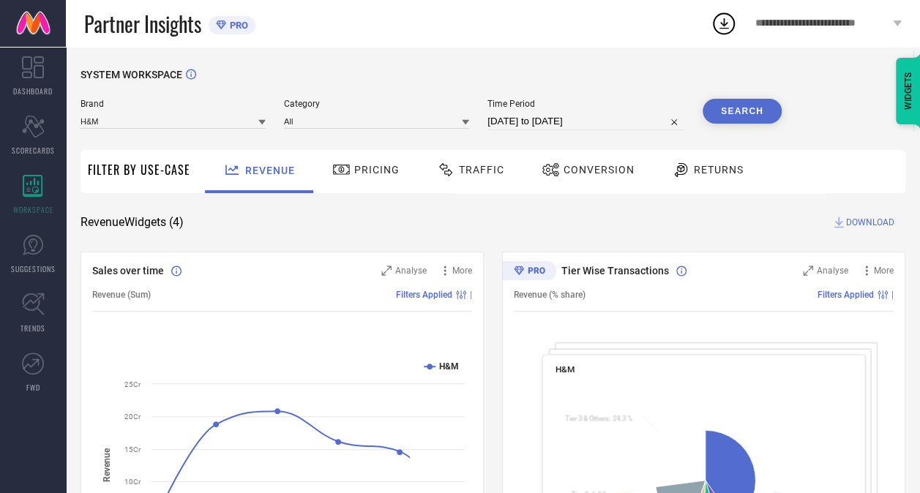
drag, startPoint x: 0, startPoint y: 0, endPoint x: 726, endPoint y: 25, distance: 726.2
click at [726, 25] on icon at bounding box center [723, 23] width 26 height 26
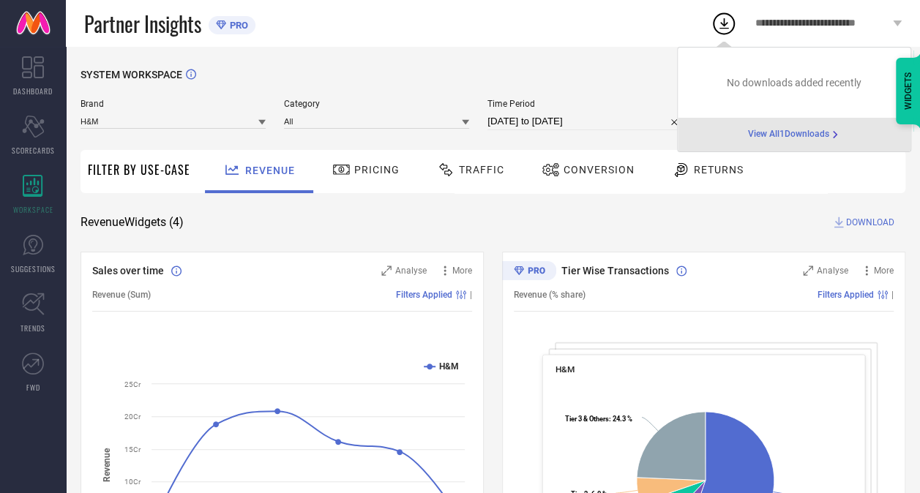
click at [804, 132] on span "View All 1 Downloads" at bounding box center [788, 135] width 81 height 12
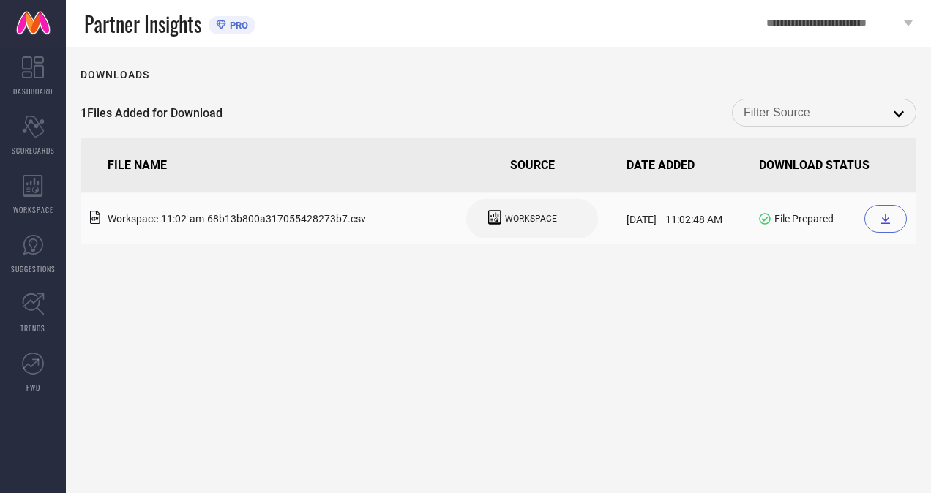
click at [881, 218] on icon at bounding box center [885, 219] width 12 height 12
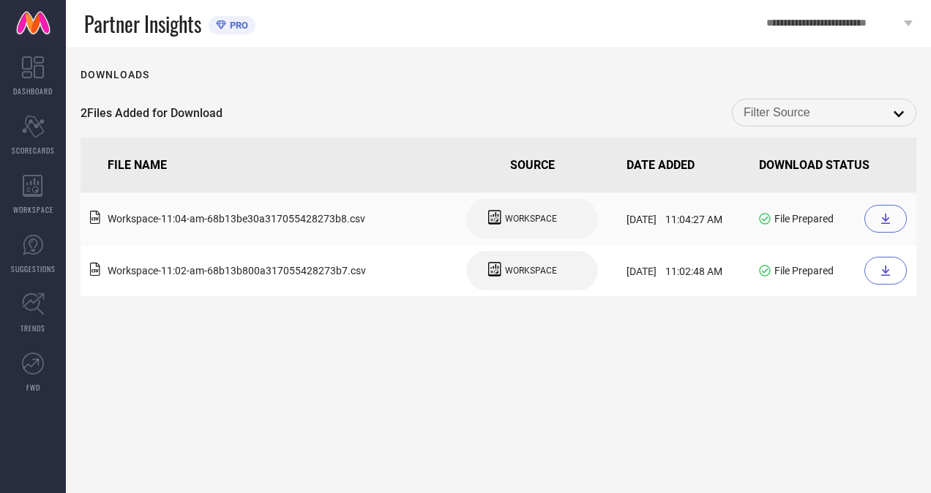
click at [877, 221] on div at bounding box center [885, 219] width 42 height 28
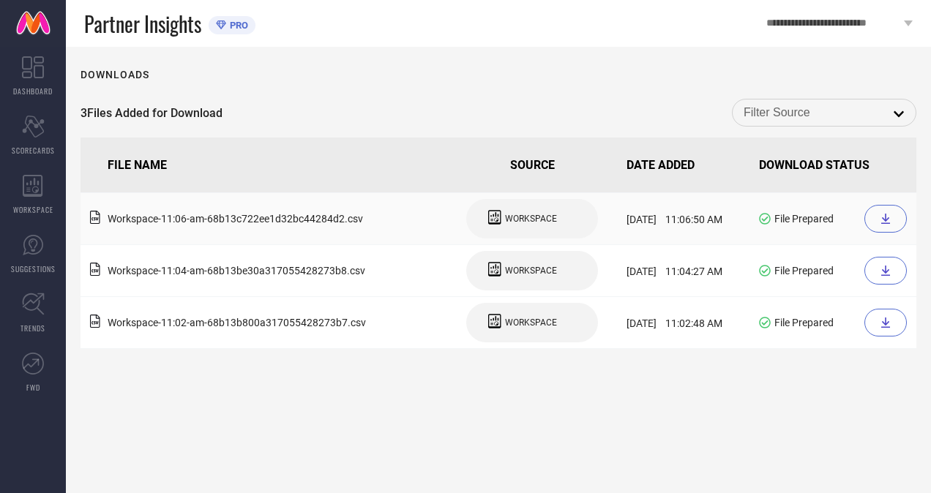
click at [888, 217] on icon at bounding box center [885, 219] width 12 height 12
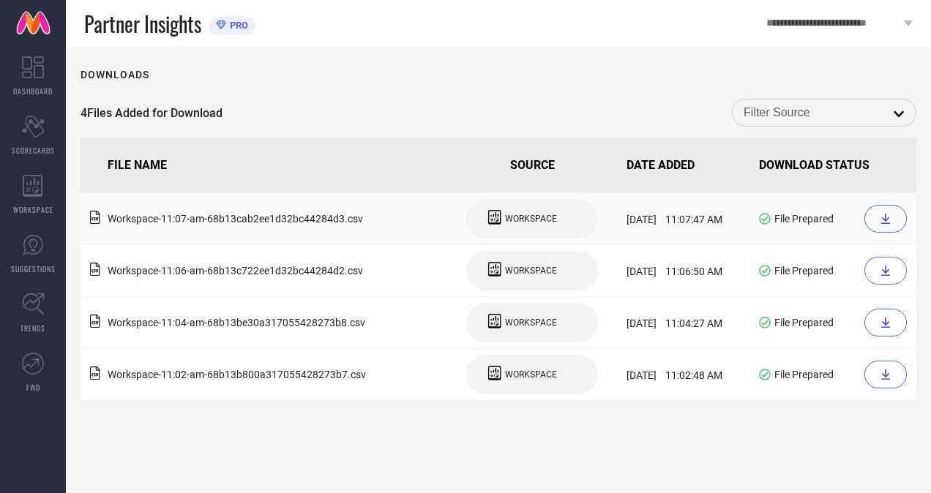
click at [891, 225] on div at bounding box center [885, 219] width 42 height 28
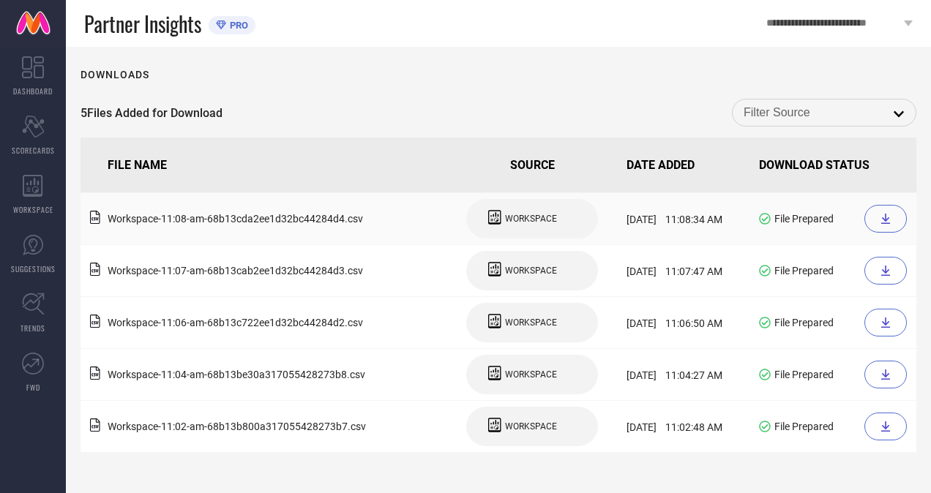
click at [904, 225] on div at bounding box center [885, 219] width 42 height 28
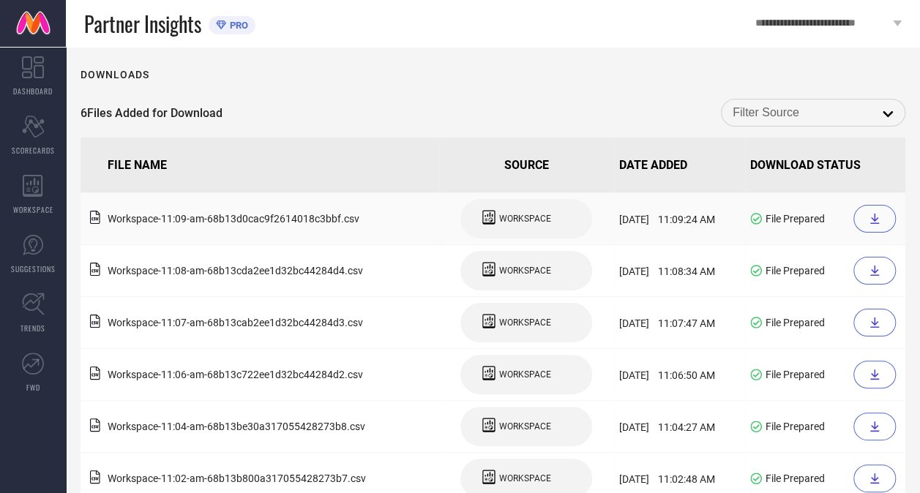
click at [871, 221] on icon at bounding box center [874, 219] width 12 height 12
click at [882, 211] on div at bounding box center [874, 219] width 42 height 28
click at [875, 222] on icon at bounding box center [874, 219] width 12 height 12
click at [875, 227] on div at bounding box center [874, 219] width 42 height 28
